Goal: Information Seeking & Learning: Learn about a topic

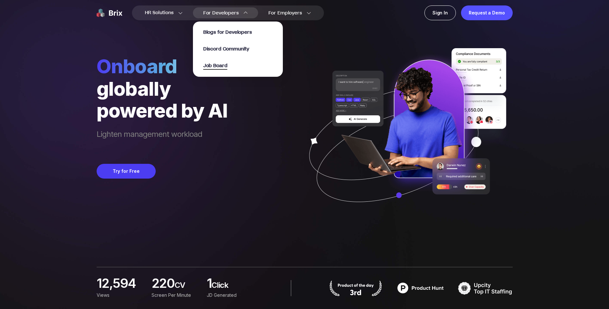
click at [216, 67] on span "Job Board" at bounding box center [215, 65] width 24 height 7
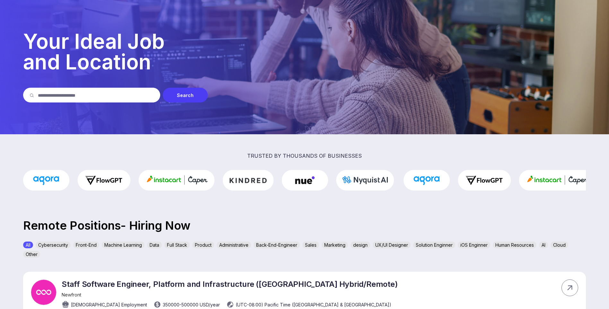
scroll to position [22, 0]
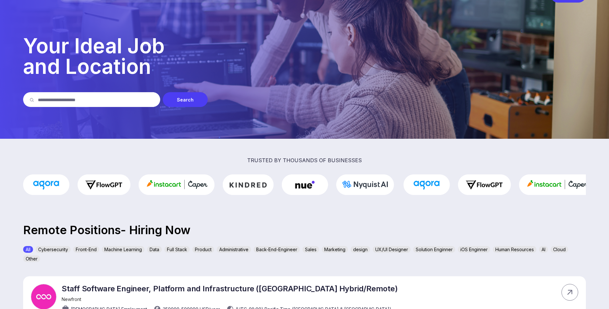
click at [84, 105] on input "text" at bounding box center [96, 99] width 116 height 15
click at [548, 247] on div "AI" at bounding box center [543, 249] width 9 height 7
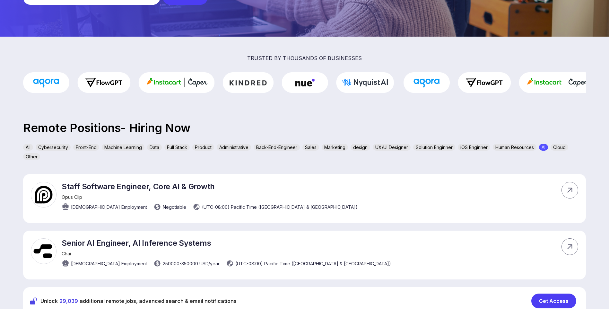
scroll to position [124, 0]
click at [80, 188] on p "Staff Software Engineer, Core AI & Growth" at bounding box center [210, 185] width 296 height 9
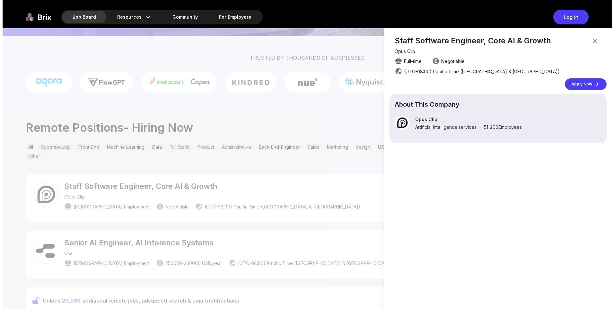
scroll to position [0, 0]
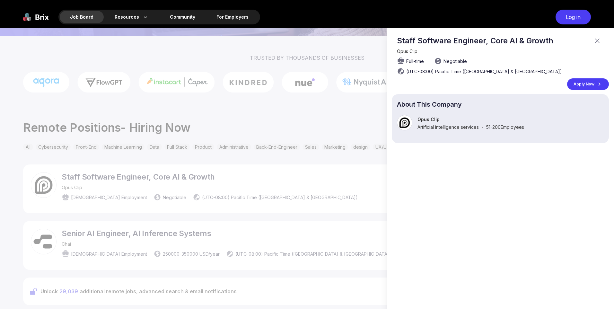
click at [80, 188] on div at bounding box center [307, 168] width 614 height 281
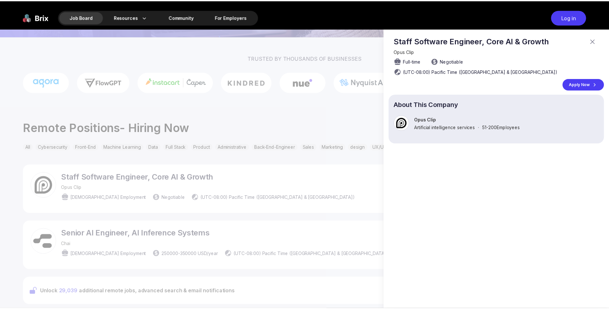
scroll to position [124, 0]
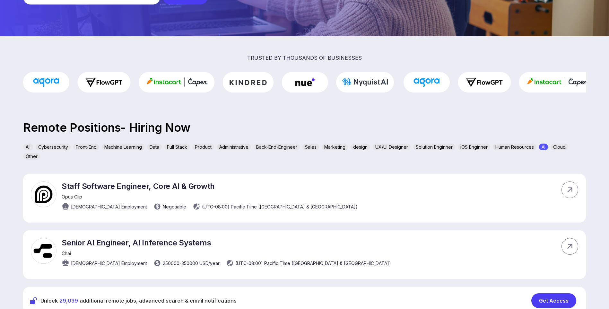
click at [80, 188] on div "Resources About Us Blog Community For Employers Job Board Resources About Us Bl…" at bounding box center [304, 210] width 609 height 669
click at [80, 188] on p "Staff Software Engineer, Core AI & Growth" at bounding box center [210, 185] width 296 height 9
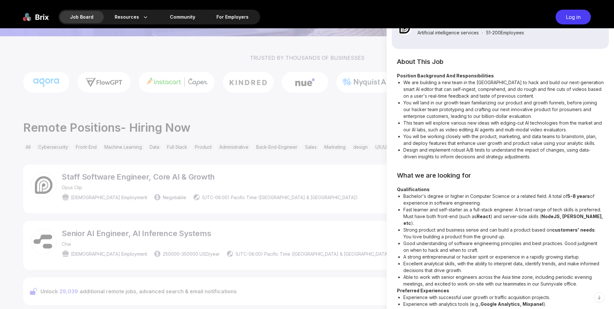
scroll to position [95, 0]
click at [530, 212] on li "Fast learner and self-starter as a full-stack engineer. A broad range of tech s…" at bounding box center [503, 216] width 200 height 20
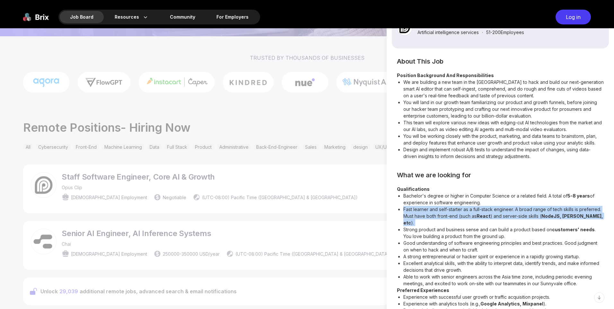
click at [530, 212] on li "Fast learner and self-starter as a full-stack engineer. A broad range of tech s…" at bounding box center [503, 216] width 200 height 20
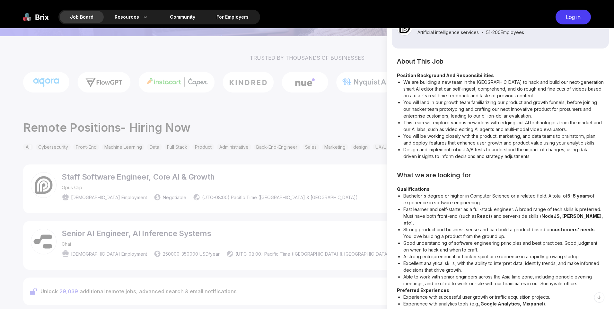
drag, startPoint x: 530, startPoint y: 212, endPoint x: 509, endPoint y: 189, distance: 30.5
click at [509, 192] on li "Bachelor's degree or higher in Computer Science or a related field. A total of …" at bounding box center [503, 198] width 200 height 13
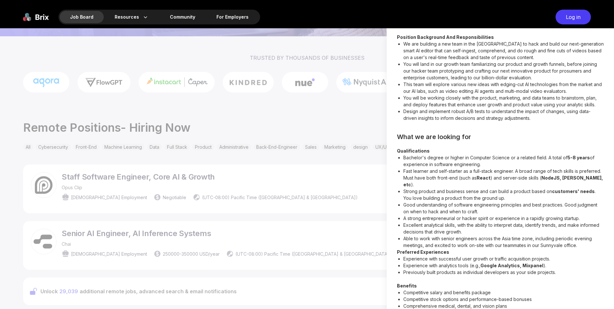
scroll to position [151, 0]
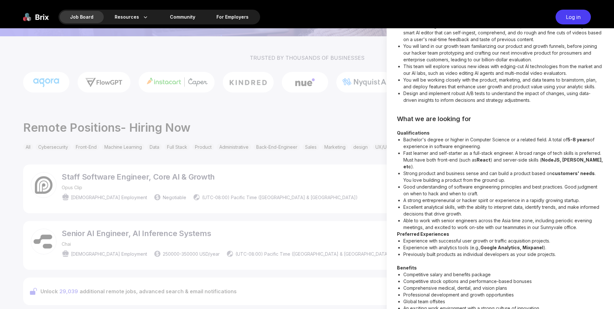
click at [318, 221] on div at bounding box center [307, 168] width 614 height 281
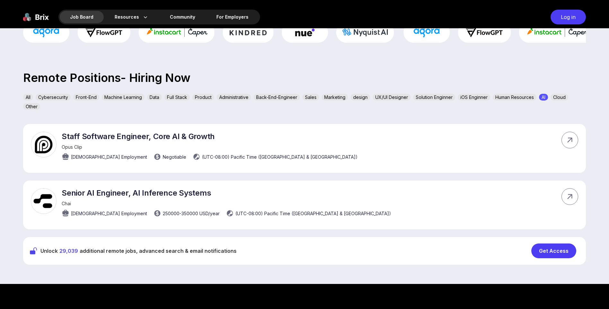
scroll to position [177, 0]
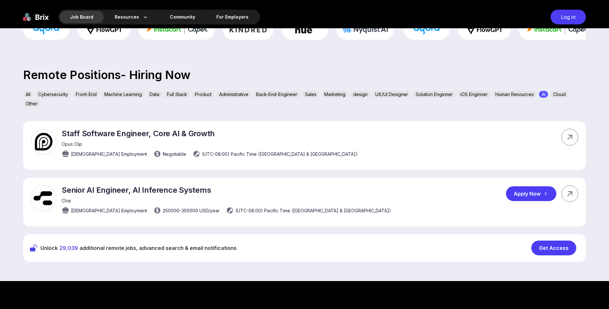
click at [158, 201] on div "Chai" at bounding box center [227, 200] width 330 height 5
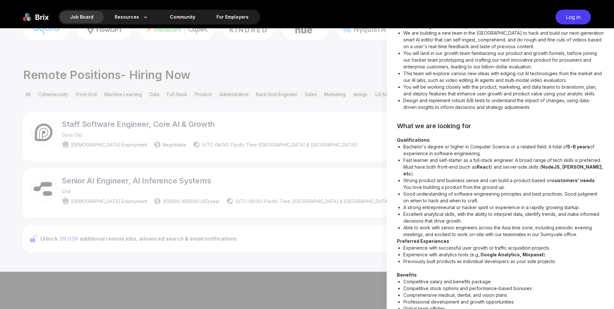
scroll to position [60, 0]
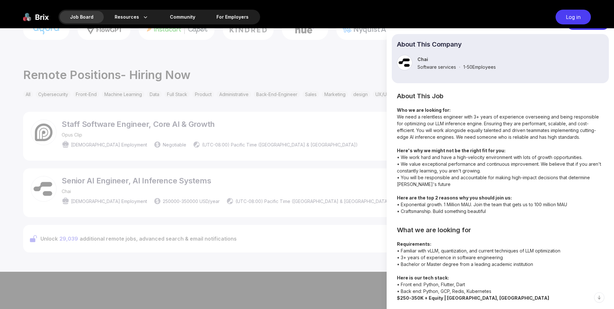
click at [459, 238] on section "What we are looking for Requirements: • Familiar with vLLM, quantization, and c…" at bounding box center [500, 264] width 207 height 74
drag, startPoint x: 459, startPoint y: 238, endPoint x: 459, endPoint y: 272, distance: 33.7
click at [459, 272] on p "Requirements: • Familiar with vLLM, quantization, and current techniques of LLM…" at bounding box center [500, 268] width 207 height 54
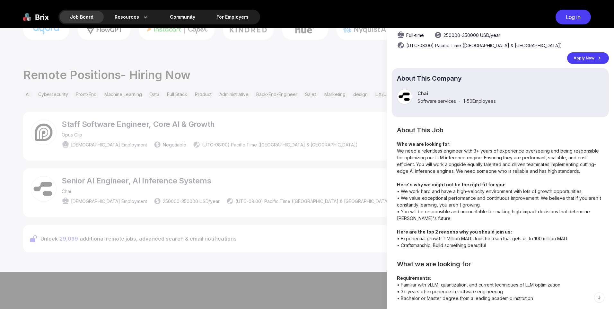
scroll to position [0, 0]
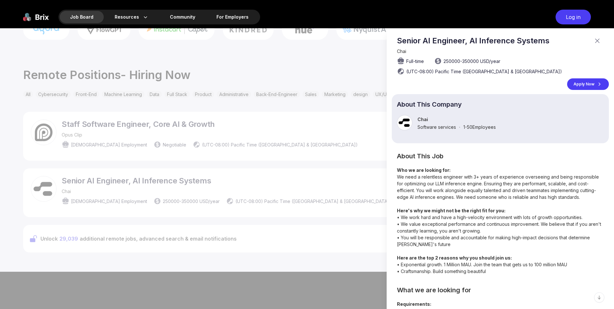
click at [264, 161] on div at bounding box center [307, 168] width 614 height 281
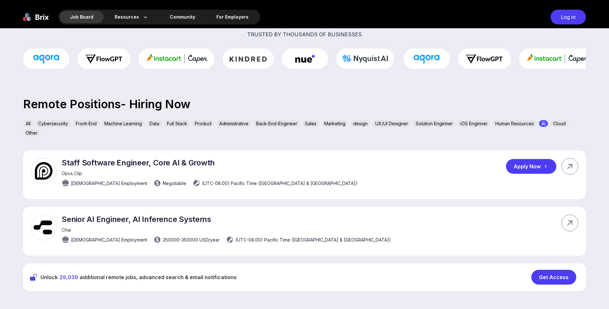
scroll to position [147, 0]
click at [123, 125] on div "Machine Learning" at bounding box center [123, 123] width 43 height 7
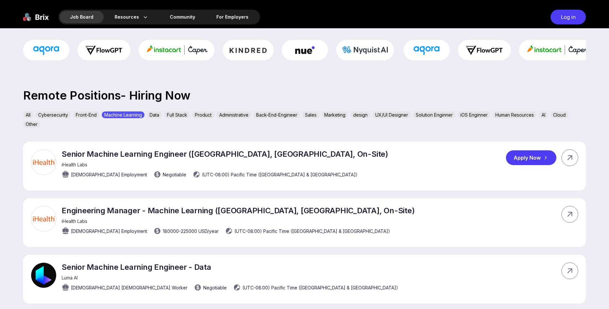
scroll to position [157, 0]
click at [141, 160] on div "Senior Machine Learning Engineer (Sunnyvale, CA, On-Site) iHealth Labs Full-tim…" at bounding box center [225, 165] width 327 height 32
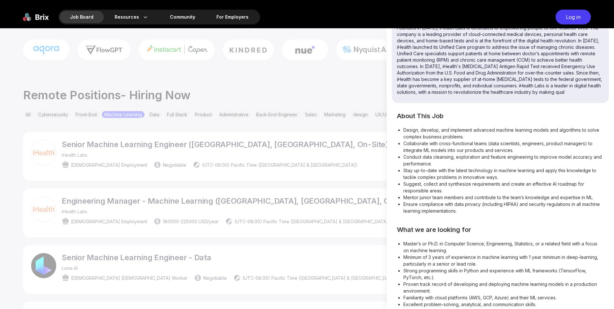
scroll to position [137, 0]
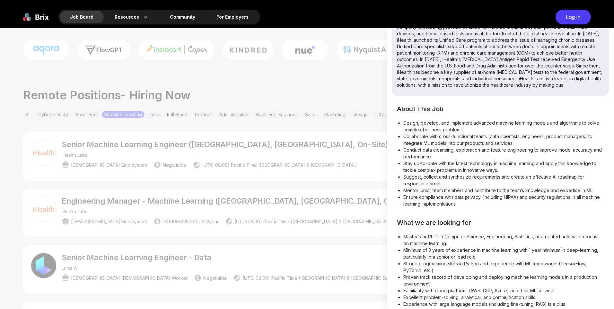
click at [463, 233] on li "Master’s or Ph.D. in Computer Science, Engineering, Statistics, or a related fi…" at bounding box center [503, 239] width 200 height 13
drag, startPoint x: 463, startPoint y: 226, endPoint x: 489, endPoint y: 270, distance: 50.7
click at [489, 287] on li "Familiarity with cloud platforms (AWS, GCP, Azure) and their ML services." at bounding box center [503, 290] width 200 height 7
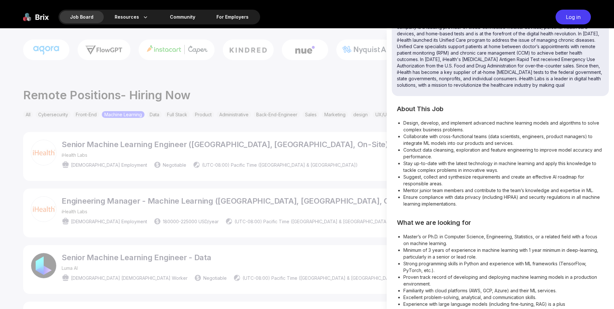
click at [308, 209] on div at bounding box center [307, 168] width 614 height 281
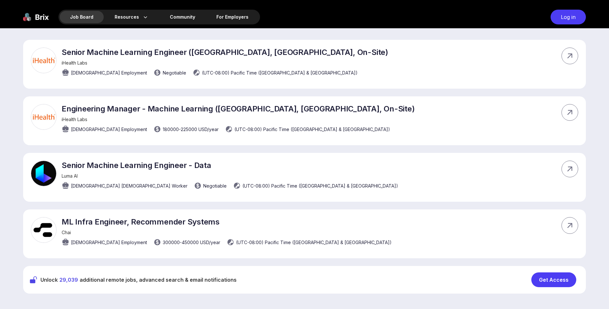
scroll to position [259, 0]
